Goal: Communication & Community: Share content

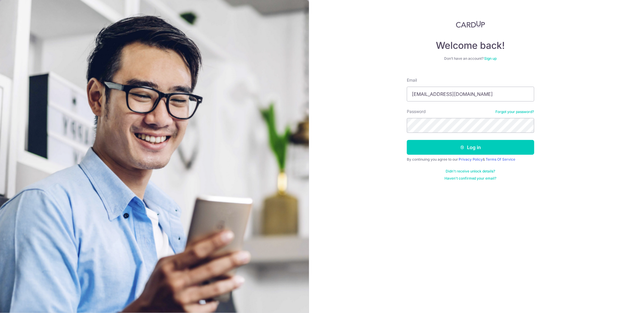
click at [407, 140] on button "Log in" at bounding box center [470, 147] width 127 height 15
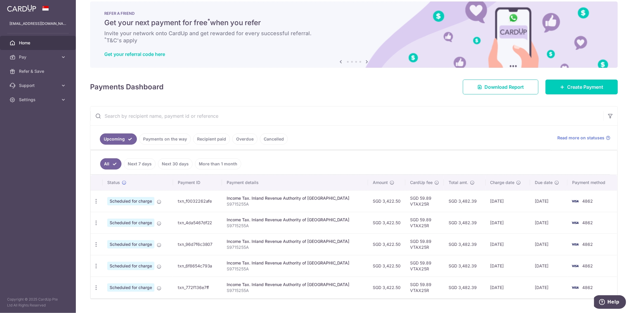
scroll to position [23, 0]
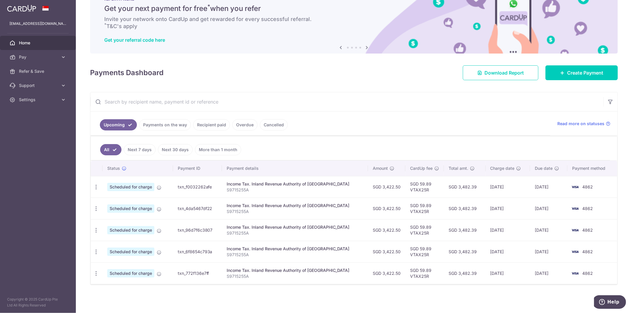
click at [152, 151] on link "Next 7 days" at bounding box center [140, 149] width 32 height 11
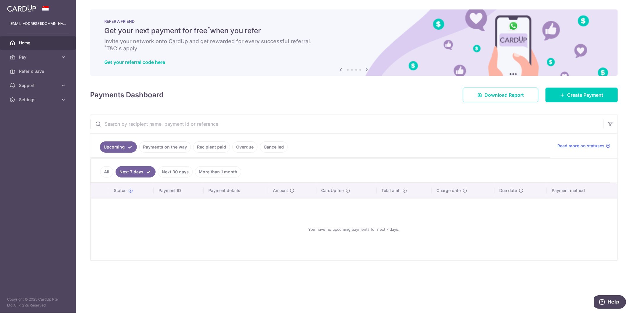
click at [202, 145] on link "Recipient paid" at bounding box center [211, 147] width 37 height 11
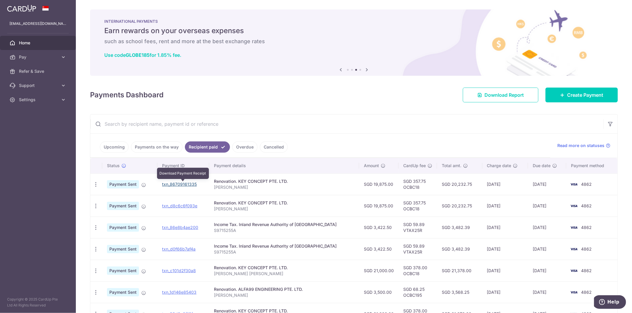
click at [191, 185] on link "txn_86709161335" at bounding box center [179, 184] width 35 height 5
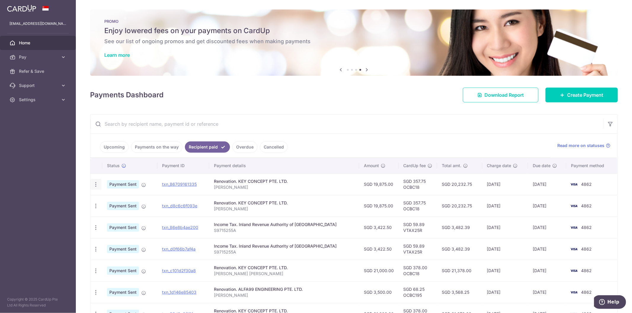
click at [96, 184] on icon "button" at bounding box center [96, 185] width 6 height 6
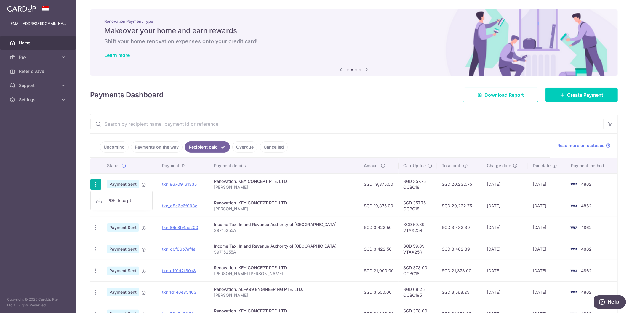
click at [175, 126] on input "text" at bounding box center [346, 124] width 513 height 19
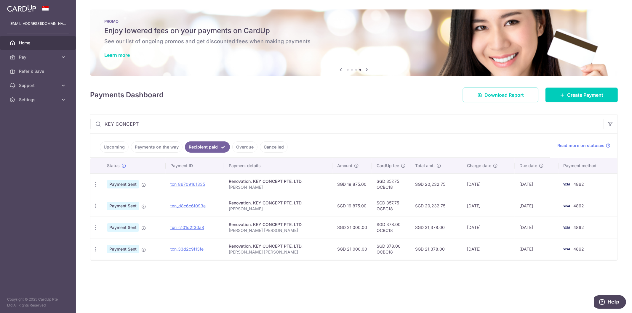
type input "KEY CONCEPT"
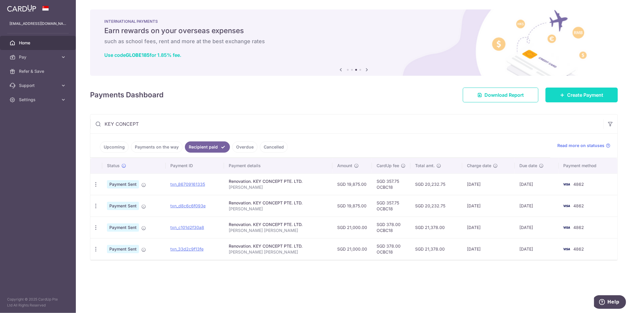
click at [582, 90] on link "Create Payment" at bounding box center [581, 95] width 72 height 15
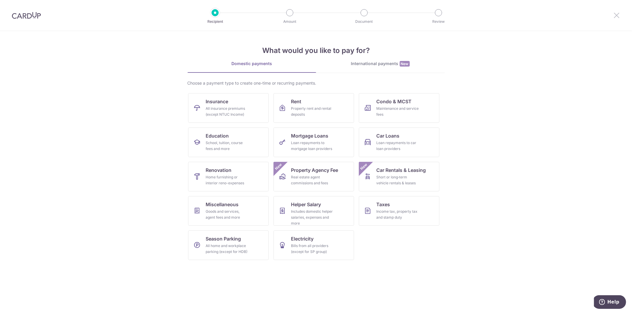
click at [618, 18] on icon at bounding box center [616, 15] width 7 height 7
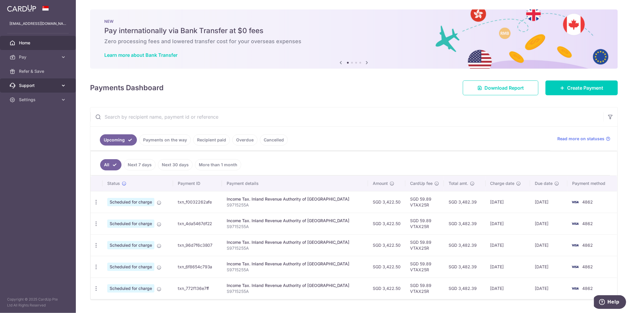
click at [61, 84] on icon at bounding box center [63, 86] width 6 height 6
click at [59, 76] on link "Refer & Save" at bounding box center [38, 71] width 76 height 14
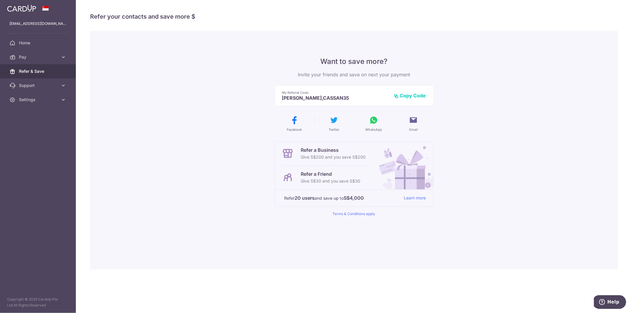
click at [376, 120] on icon at bounding box center [373, 120] width 9 height 9
click at [64, 70] on link "Refer & Save" at bounding box center [38, 71] width 76 height 14
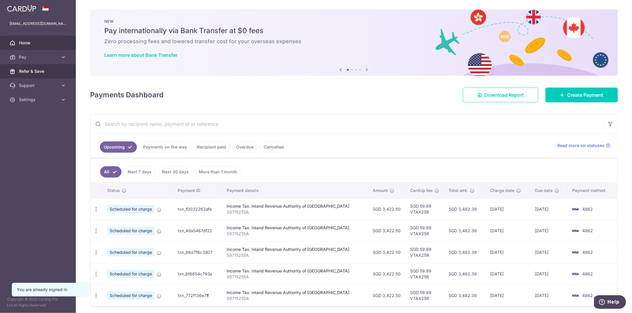
click at [57, 73] on span "Refer & Save" at bounding box center [38, 71] width 39 height 6
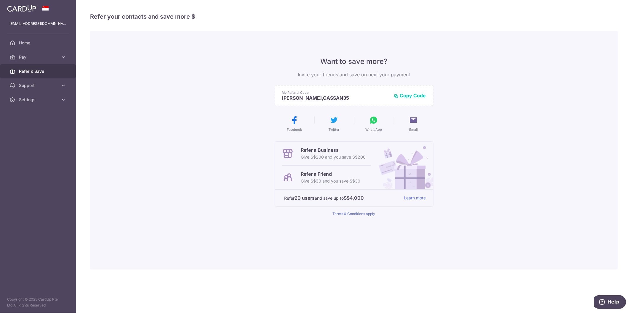
click at [408, 95] on button "Copy Code" at bounding box center [410, 96] width 32 height 6
click at [373, 123] on icon at bounding box center [373, 120] width 9 height 9
